Goal: Check status: Check status

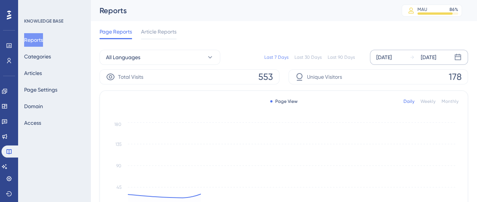
click at [392, 59] on div "[DATE]" at bounding box center [383, 57] width 15 height 9
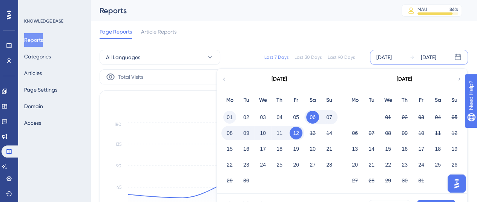
click at [227, 115] on button "01" at bounding box center [229, 117] width 13 height 13
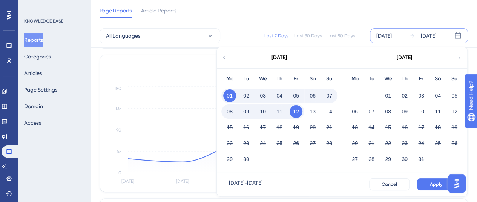
scroll to position [75, 0]
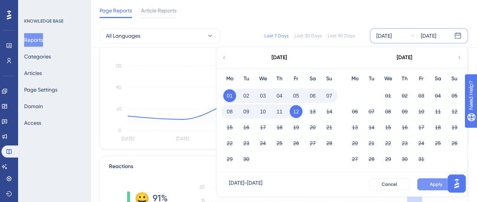
click at [428, 182] on button "Apply" at bounding box center [436, 184] width 38 height 12
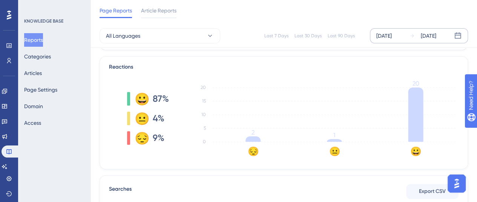
scroll to position [151, 0]
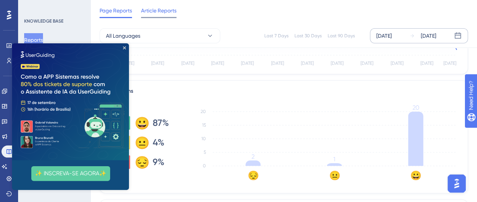
click at [167, 11] on span "Article Reports" at bounding box center [158, 10] width 35 height 9
click at [127, 48] on img at bounding box center [70, 101] width 117 height 117
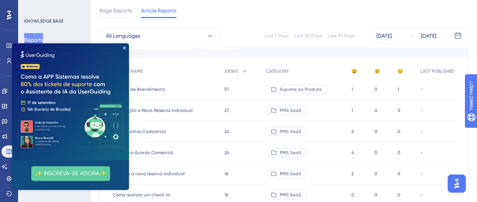
scroll to position [113, 0]
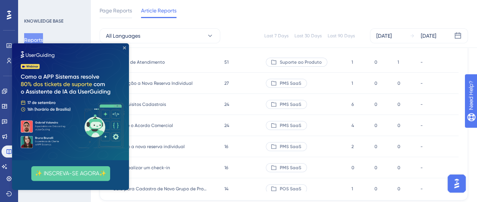
click at [125, 49] on icon "Close Preview" at bounding box center [124, 47] width 3 height 3
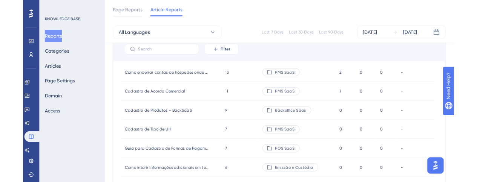
scroll to position [0, 0]
